Goal: Information Seeking & Learning: Learn about a topic

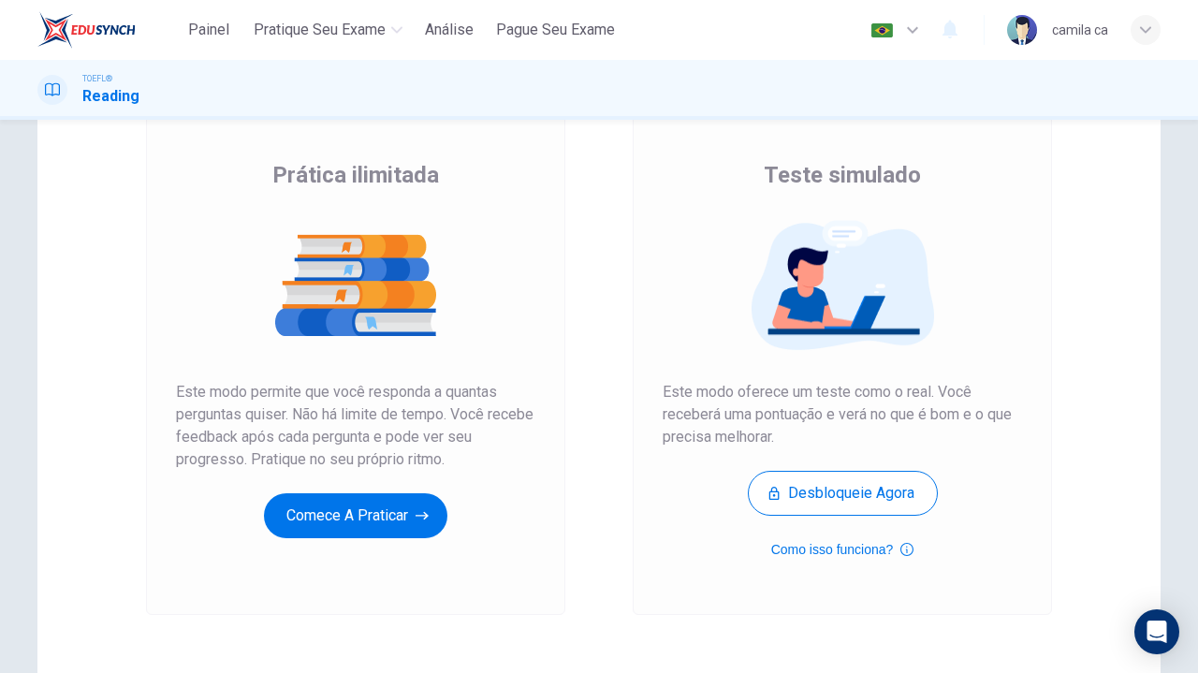
scroll to position [117, 0]
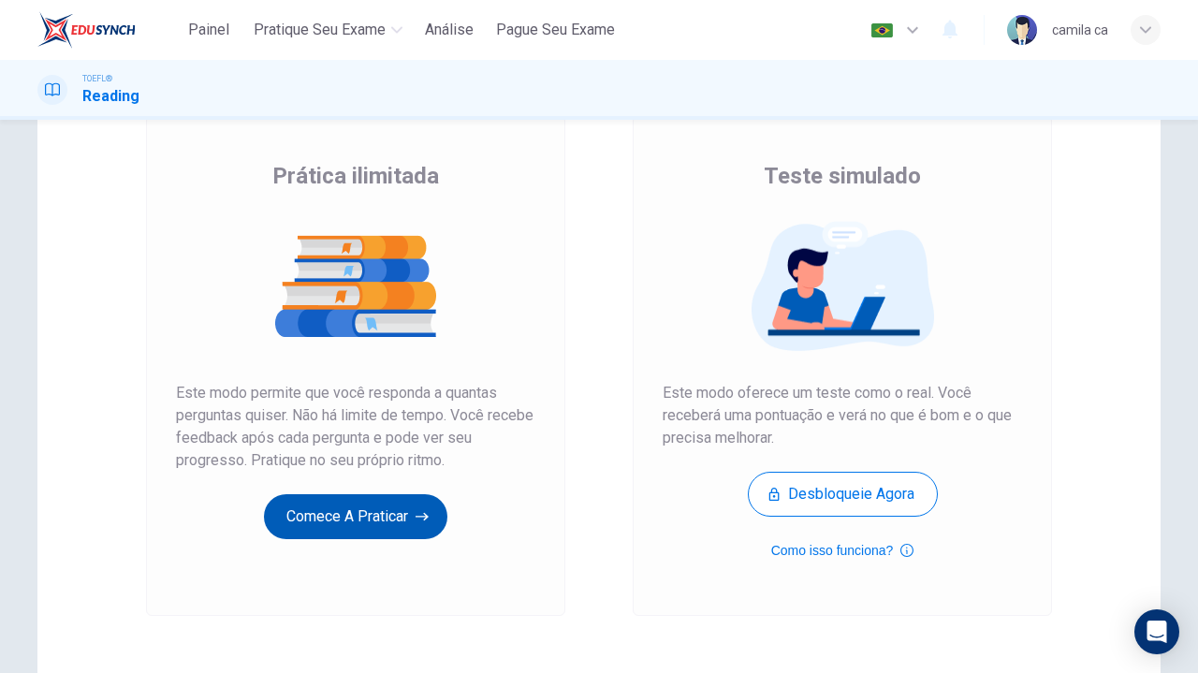
click at [397, 501] on button "Comece a praticar" at bounding box center [355, 516] width 183 height 45
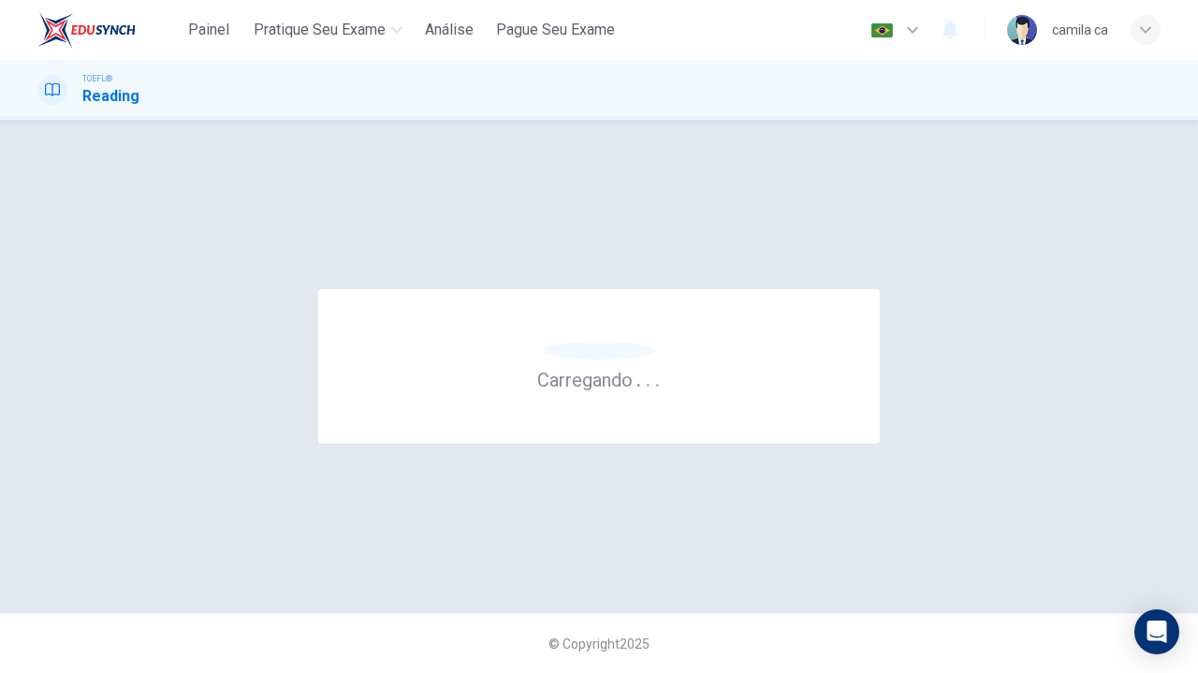
scroll to position [0, 0]
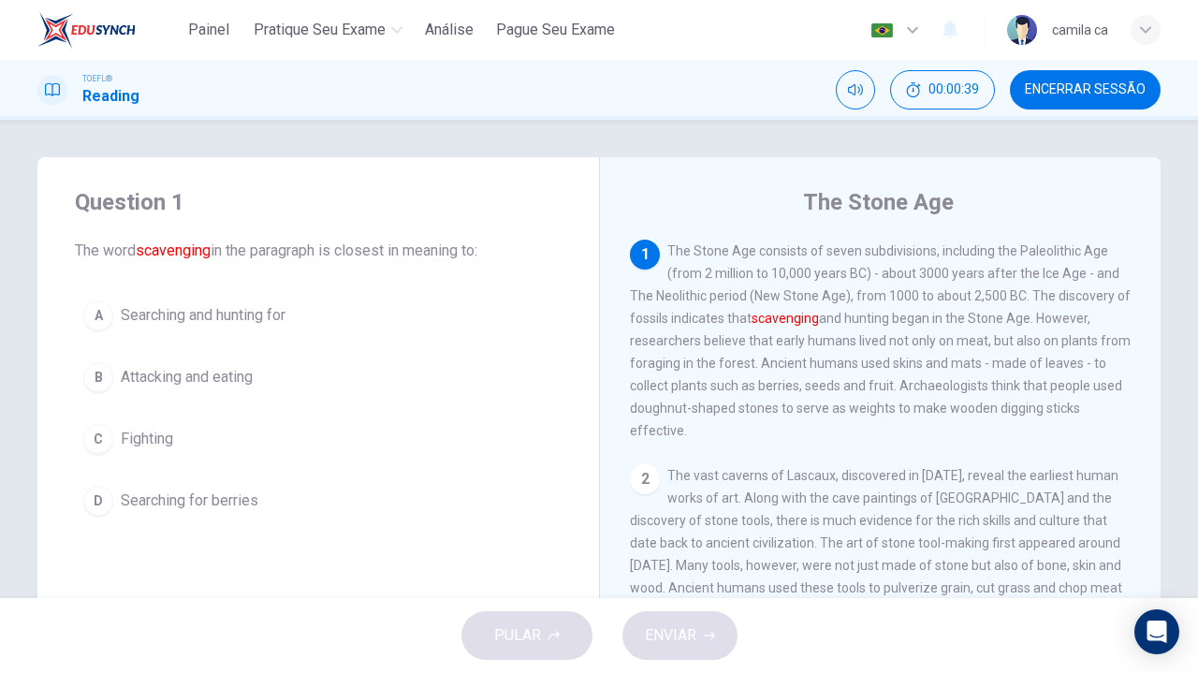
click at [216, 483] on button "D Searching for berries" at bounding box center [318, 500] width 487 height 47
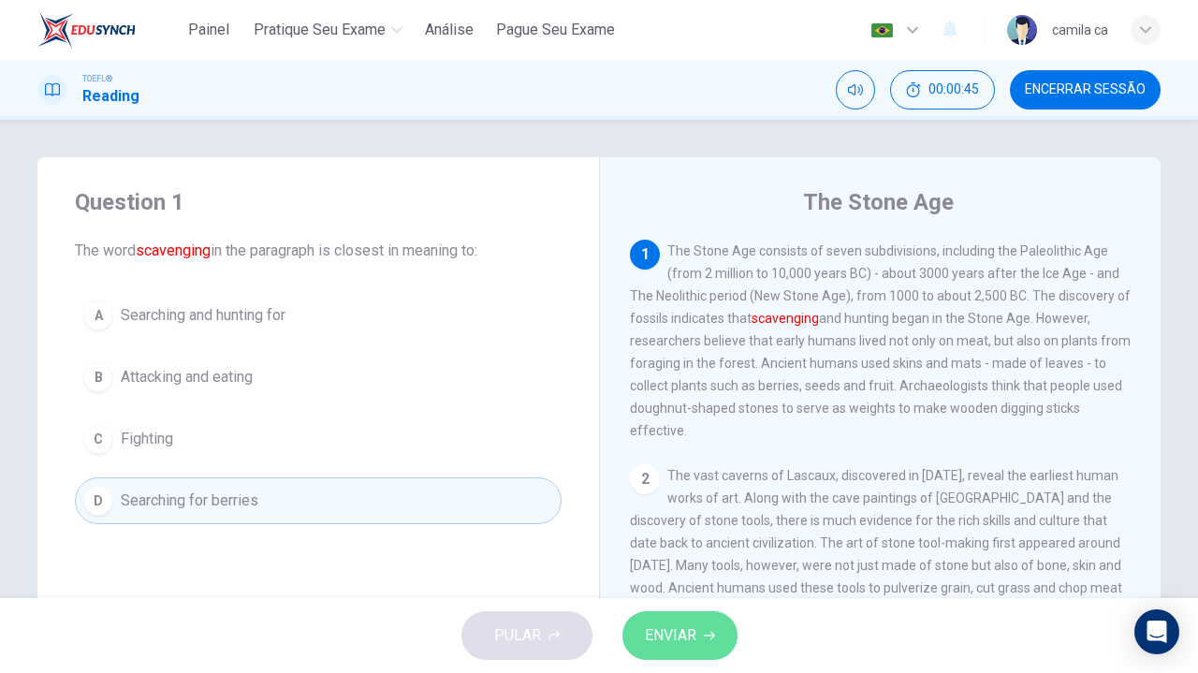
click at [667, 636] on span "ENVIAR" at bounding box center [670, 636] width 51 height 26
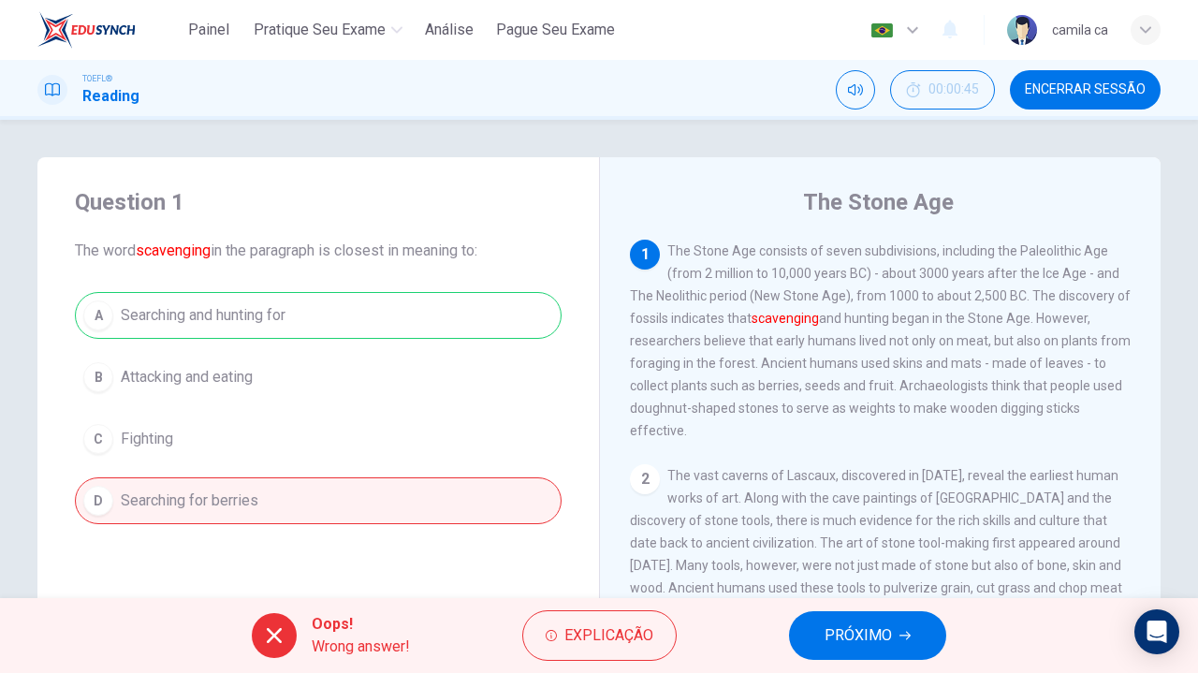
click at [512, 363] on div "A Searching and hunting for B Attacking and eating C Fighting D Searching for b…" at bounding box center [318, 408] width 487 height 232
click at [853, 626] on span "PRÓXIMO" at bounding box center [858, 636] width 67 height 26
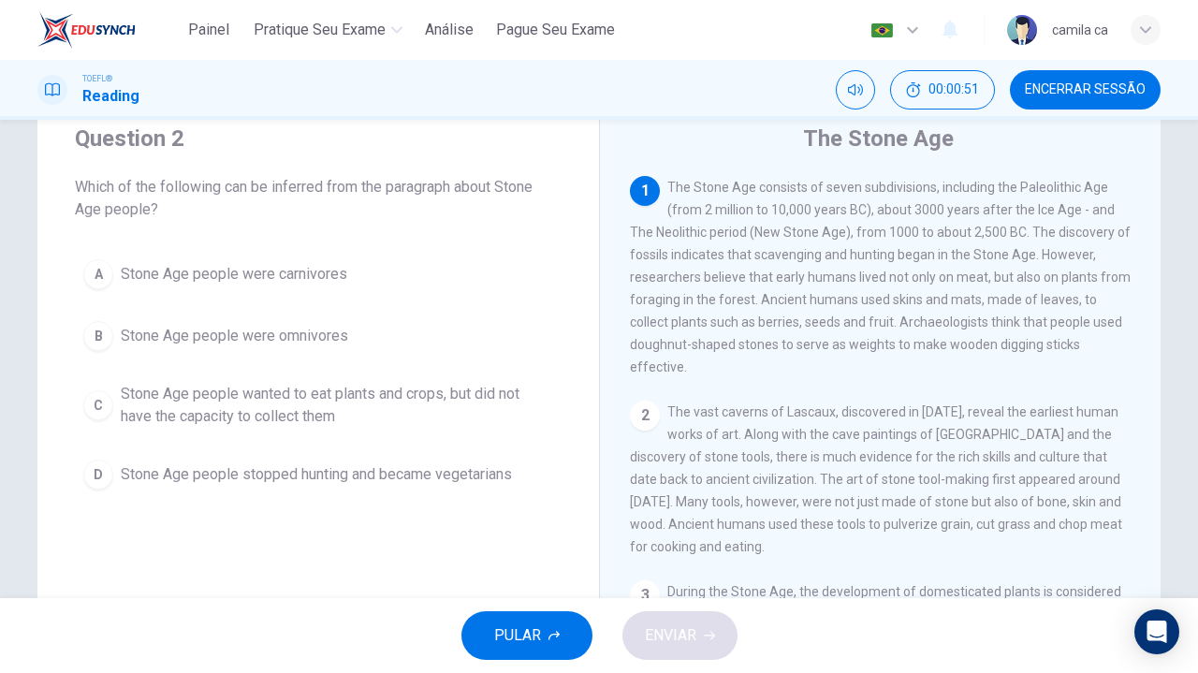
scroll to position [65, 0]
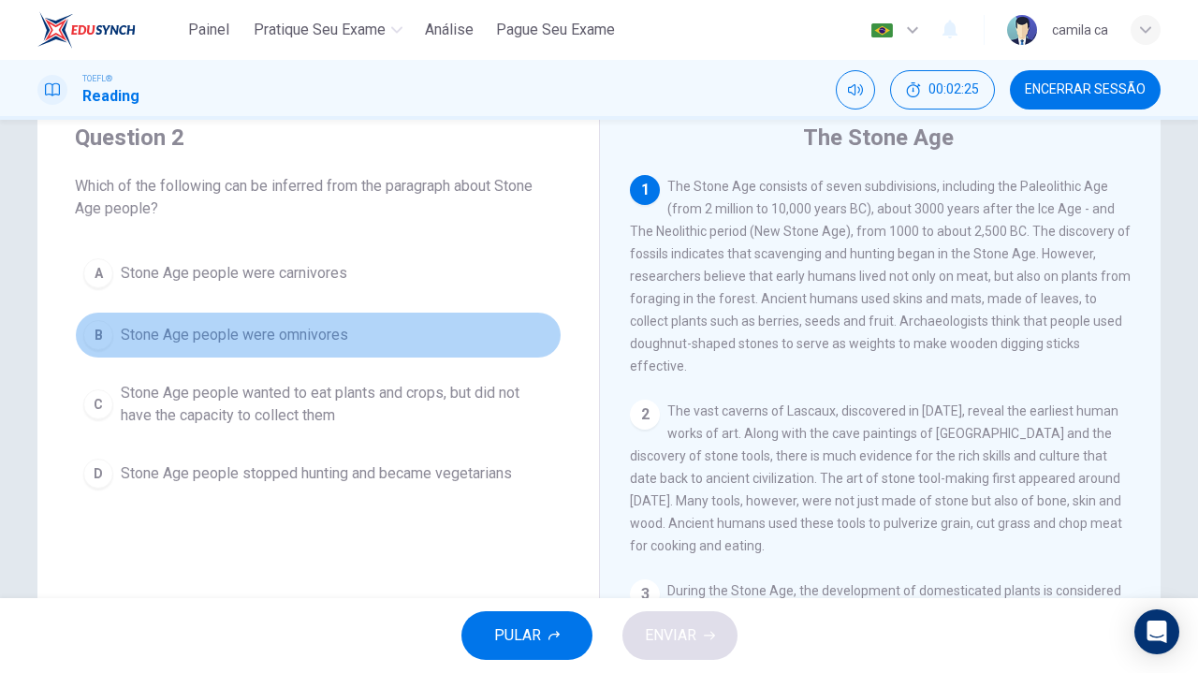
click at [330, 332] on span "Stone Age people were omnivores" at bounding box center [235, 335] width 228 height 22
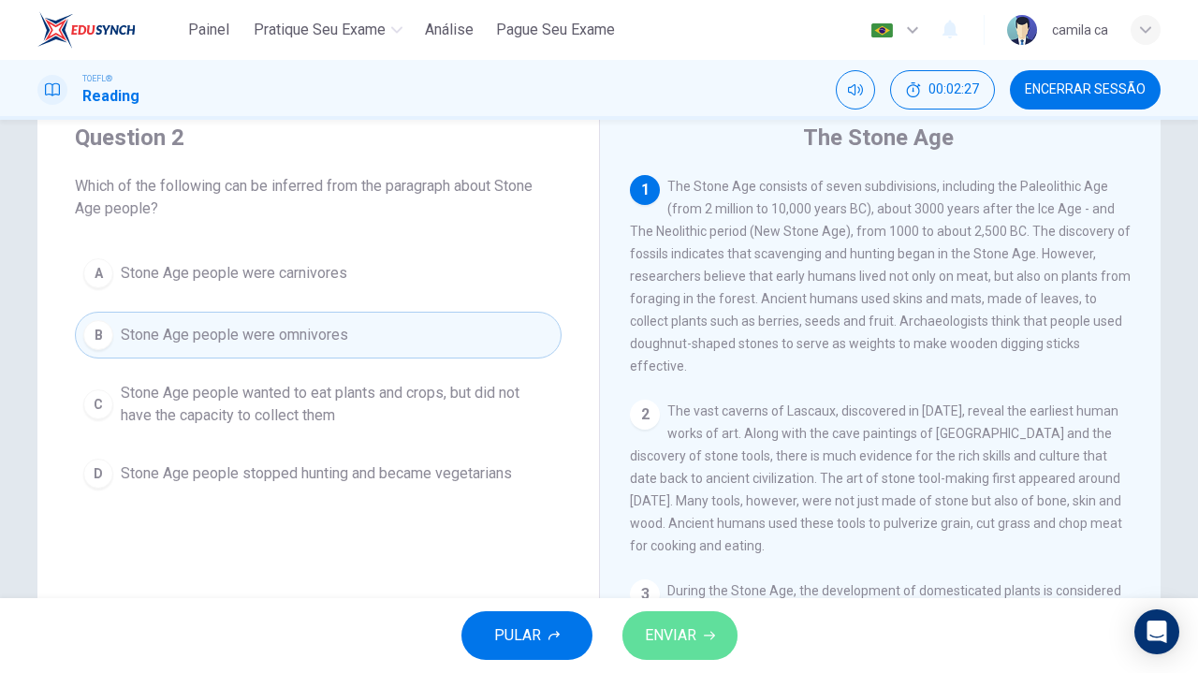
click at [657, 638] on span "ENVIAR" at bounding box center [670, 636] width 51 height 26
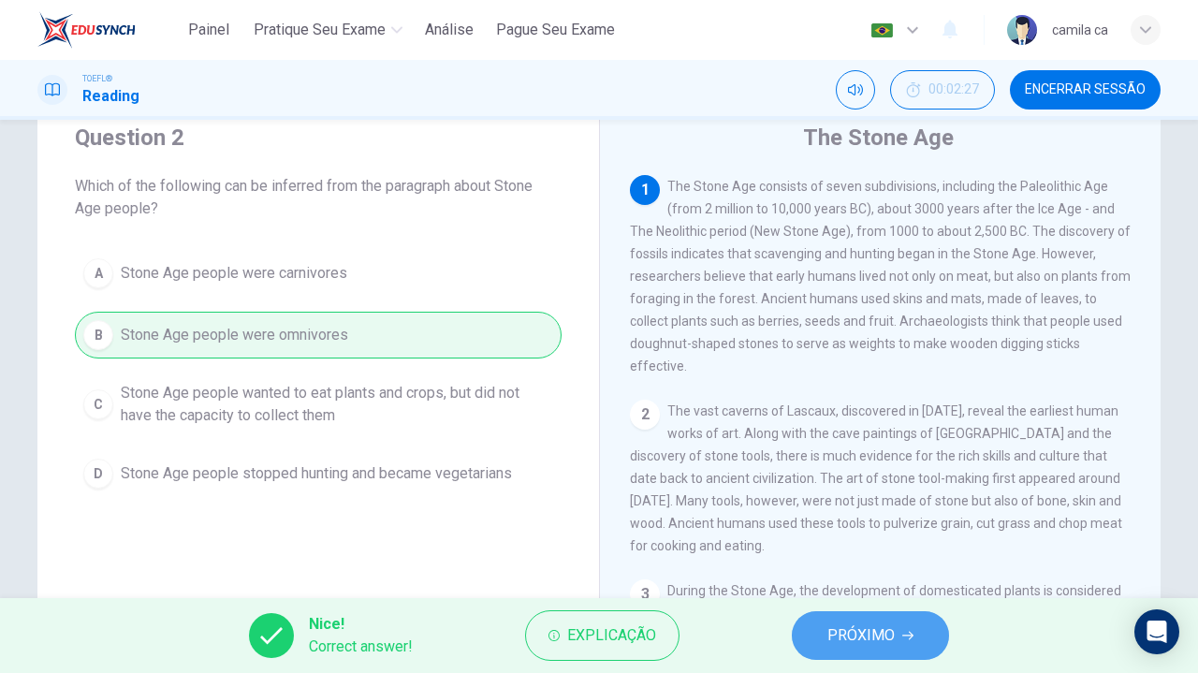
click at [865, 626] on span "PRÓXIMO" at bounding box center [861, 636] width 67 height 26
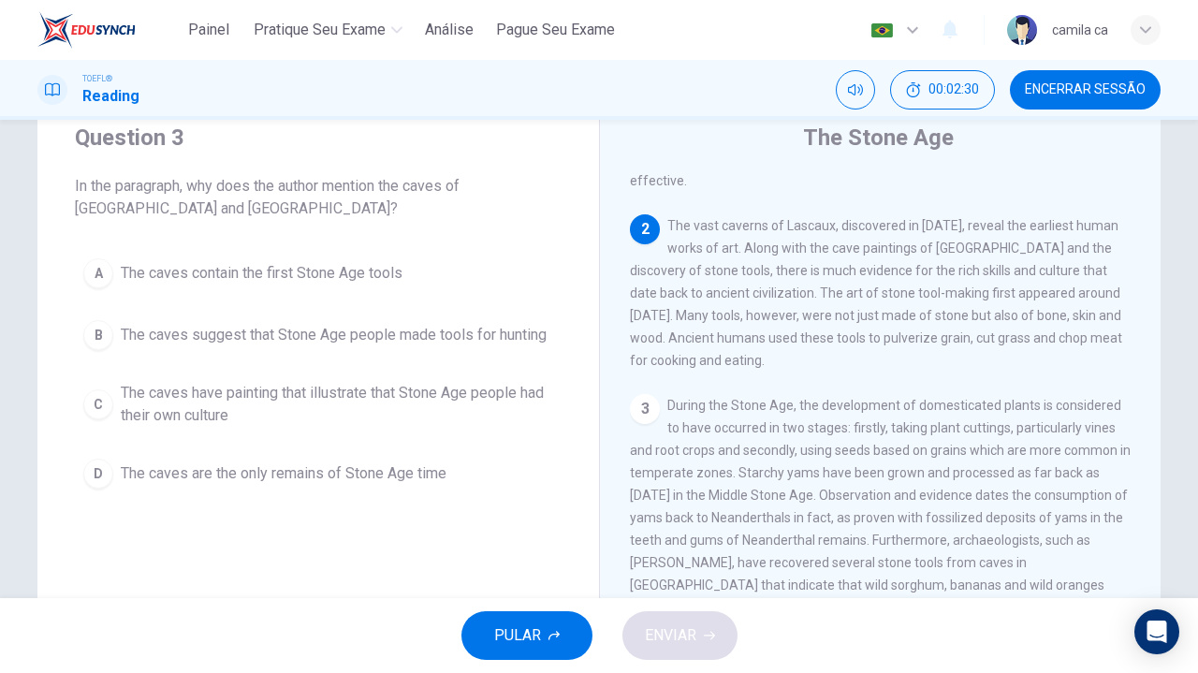
scroll to position [187, 0]
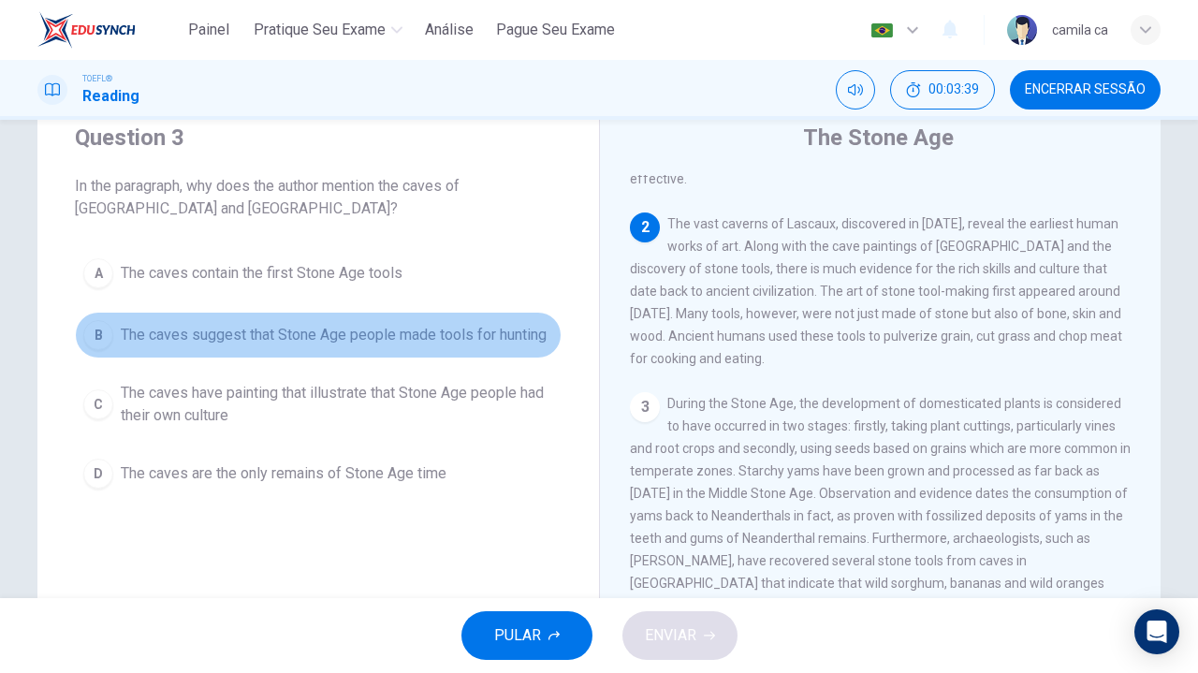
click at [492, 330] on span "The caves suggest that Stone Age people made tools for hunting" at bounding box center [334, 335] width 426 height 22
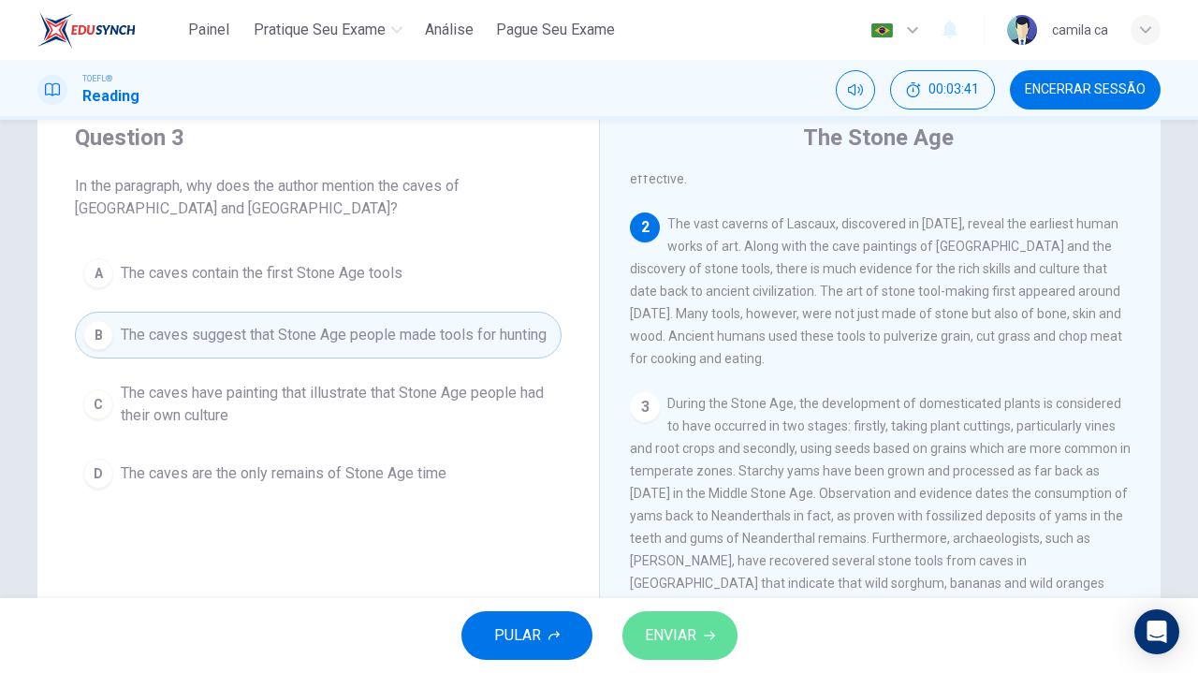
click at [689, 638] on span "ENVIAR" at bounding box center [670, 636] width 51 height 26
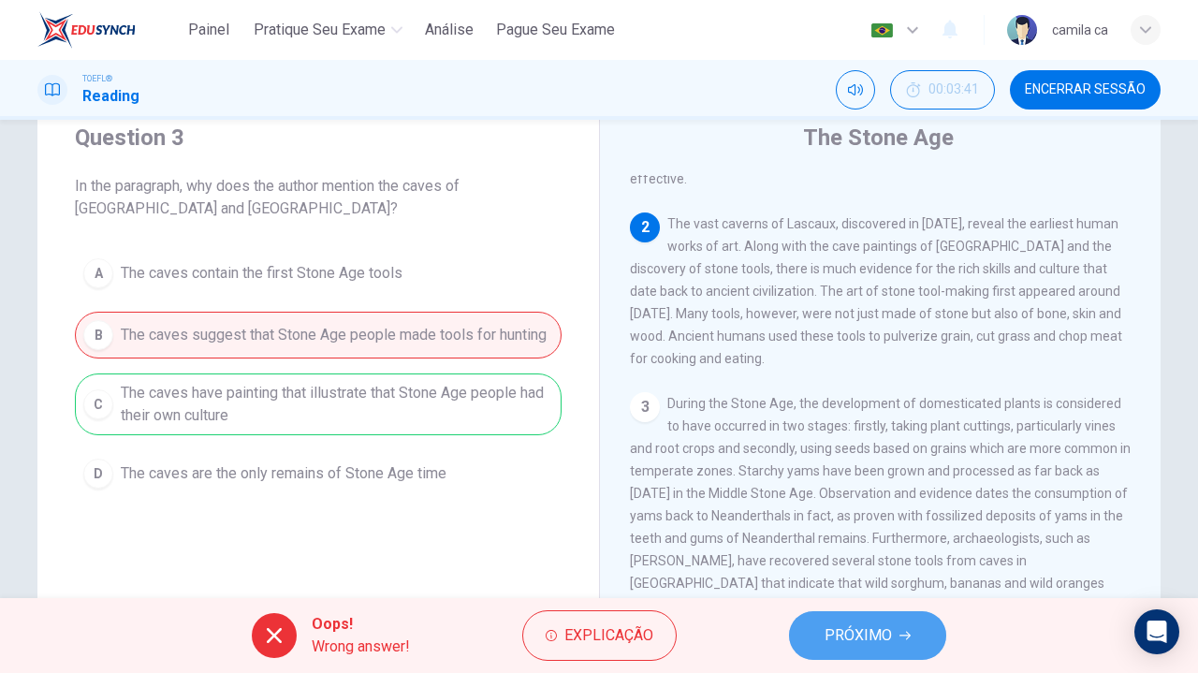
click at [857, 628] on span "PRÓXIMO" at bounding box center [858, 636] width 67 height 26
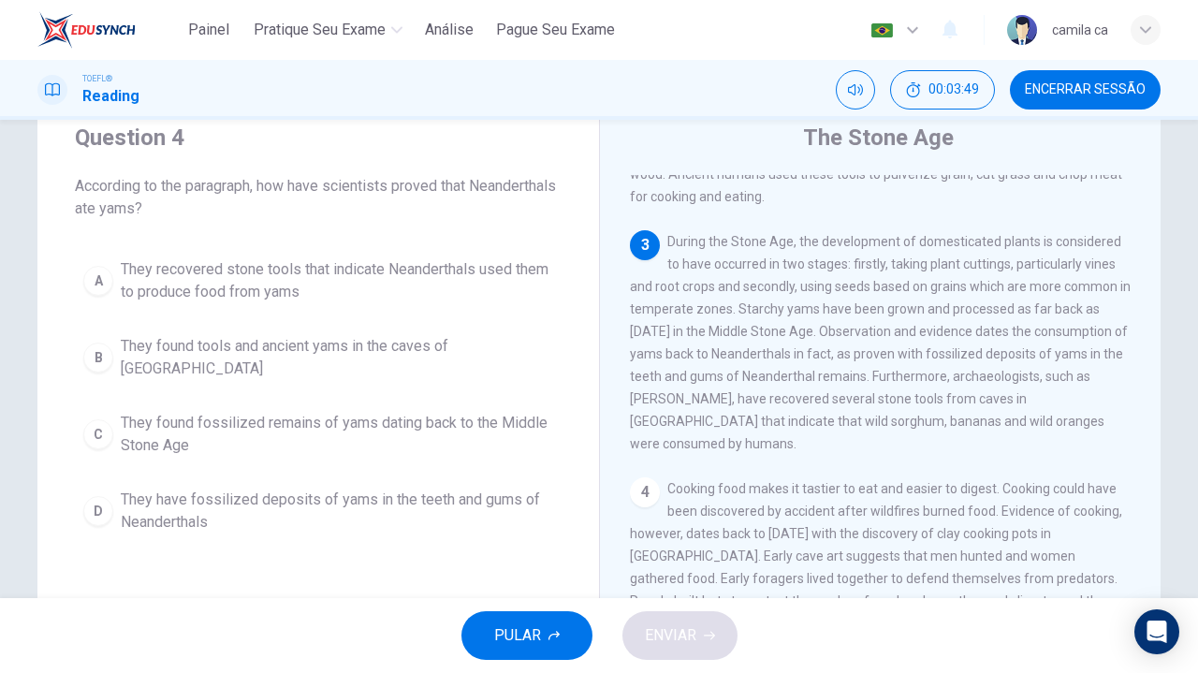
scroll to position [351, 0]
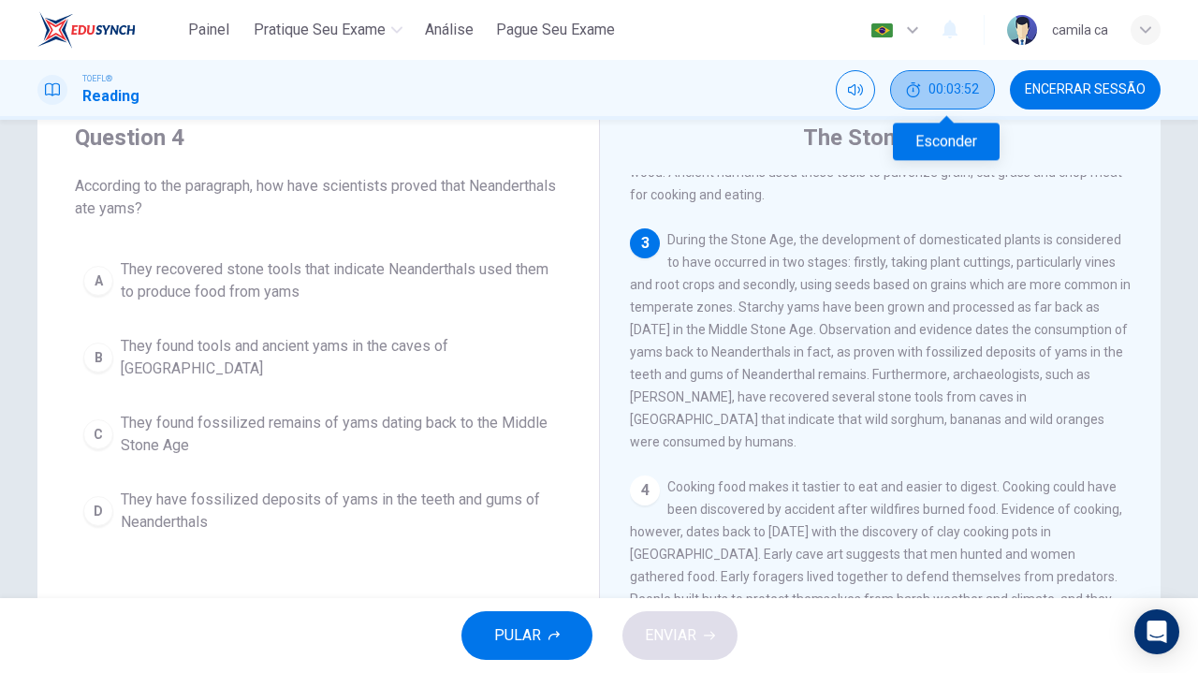
click at [940, 85] on span "00:03:52" at bounding box center [954, 89] width 51 height 15
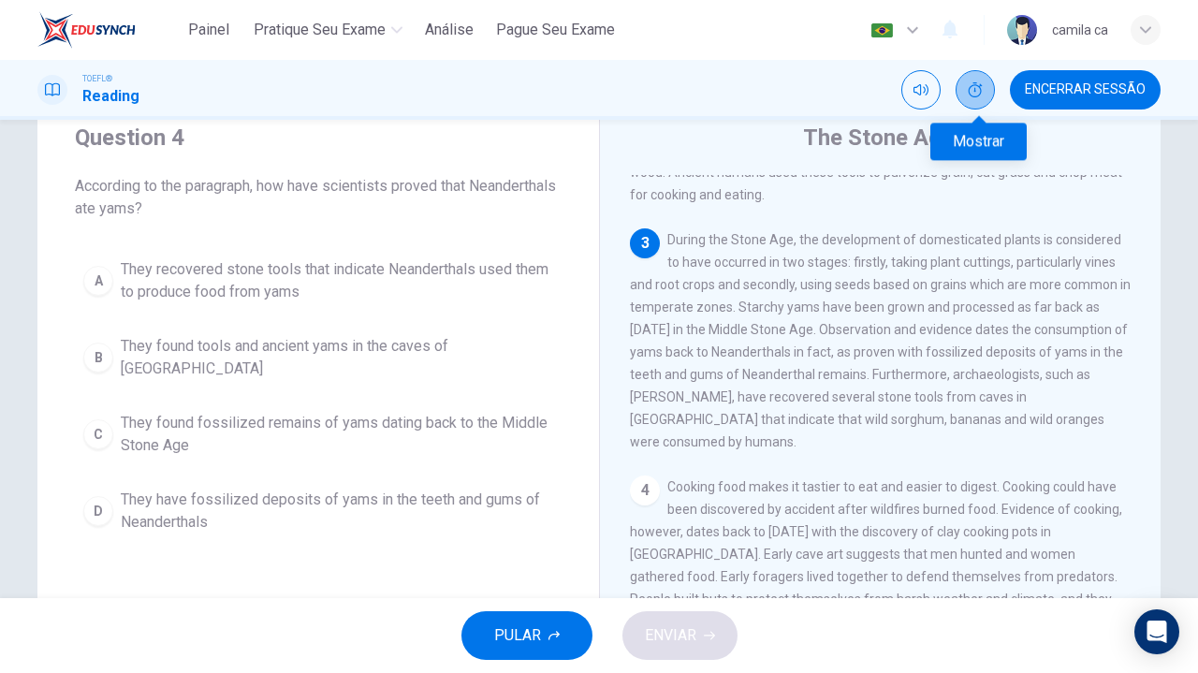
click at [979, 87] on icon "Mostrar" at bounding box center [975, 89] width 15 height 15
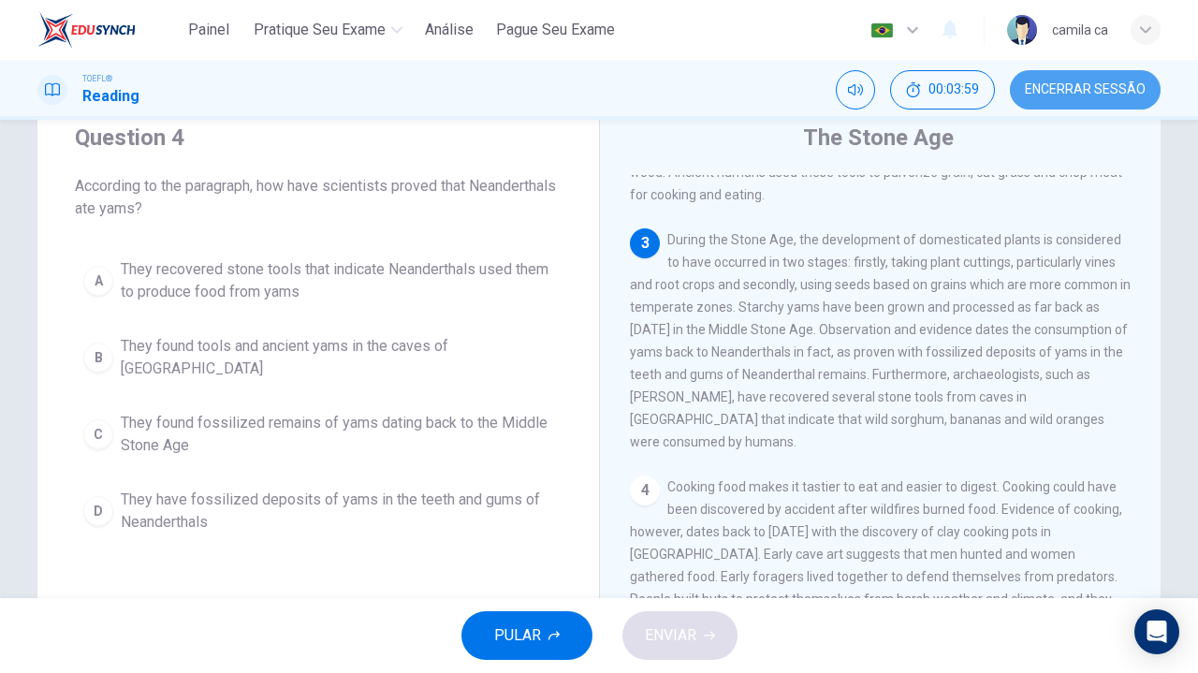
click at [1094, 97] on button "Encerrar Sessão" at bounding box center [1085, 89] width 151 height 39
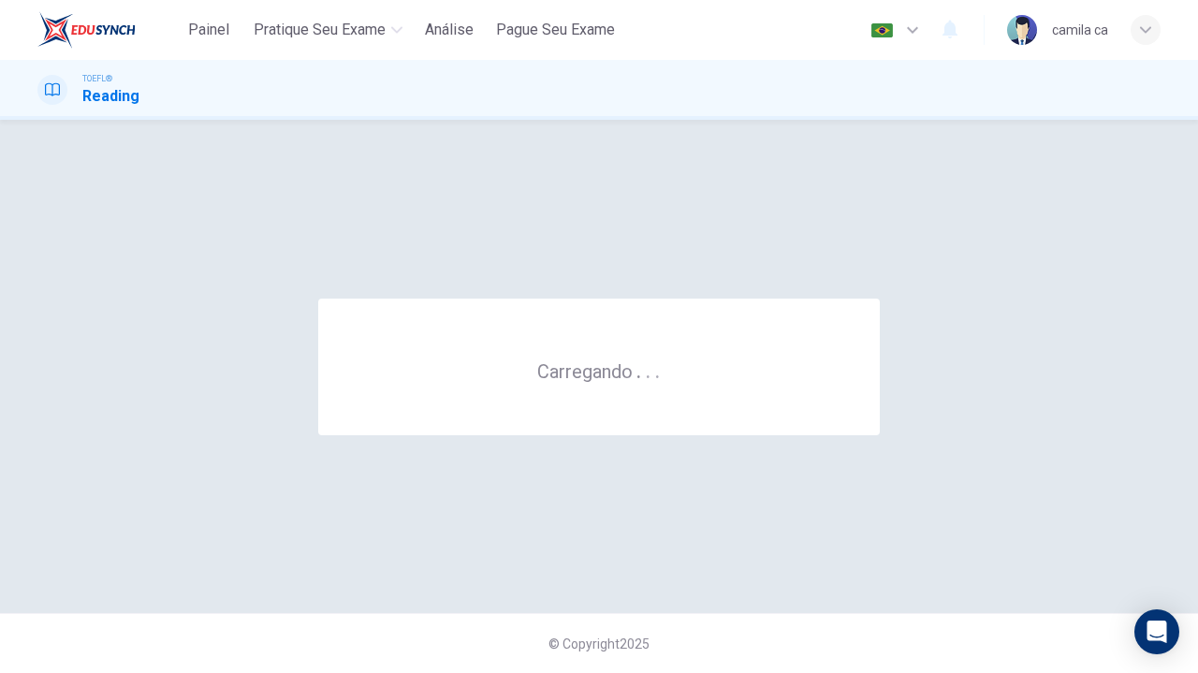
scroll to position [0, 0]
